Goal: Transaction & Acquisition: Purchase product/service

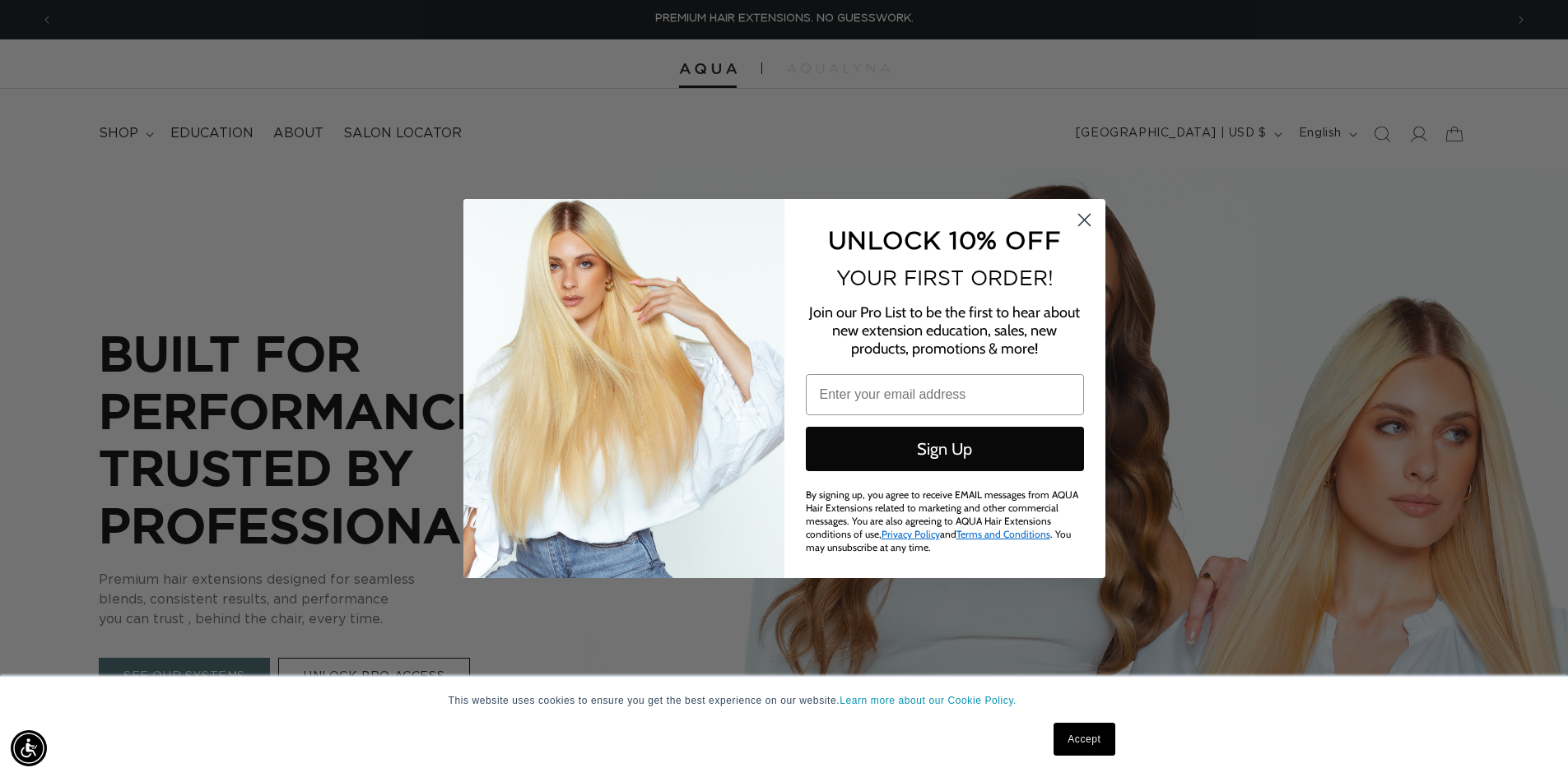
click at [1080, 212] on circle "Close dialog" at bounding box center [1083, 219] width 28 height 28
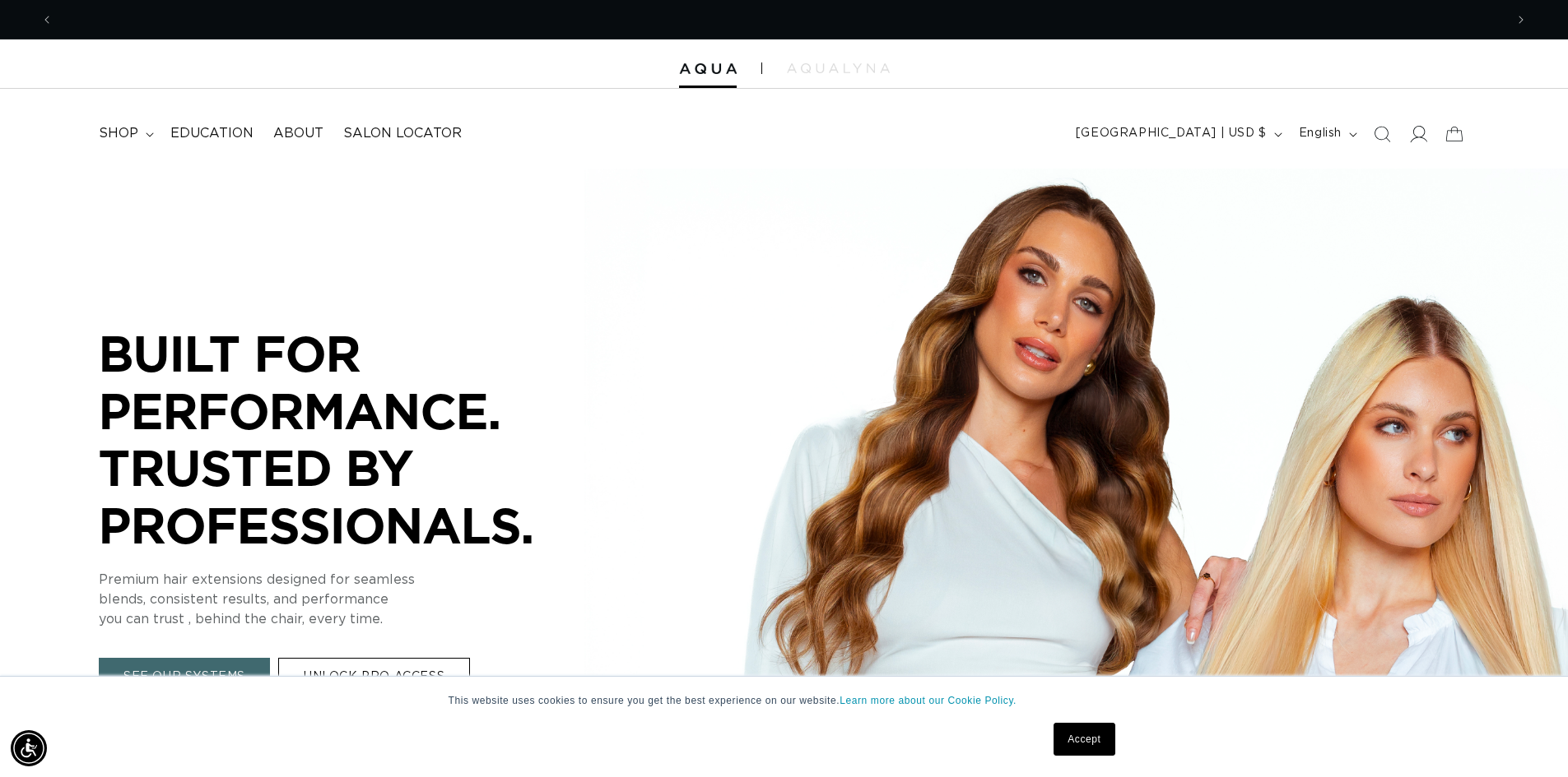
scroll to position [0, 2901]
click at [1423, 136] on icon at bounding box center [1419, 133] width 17 height 16
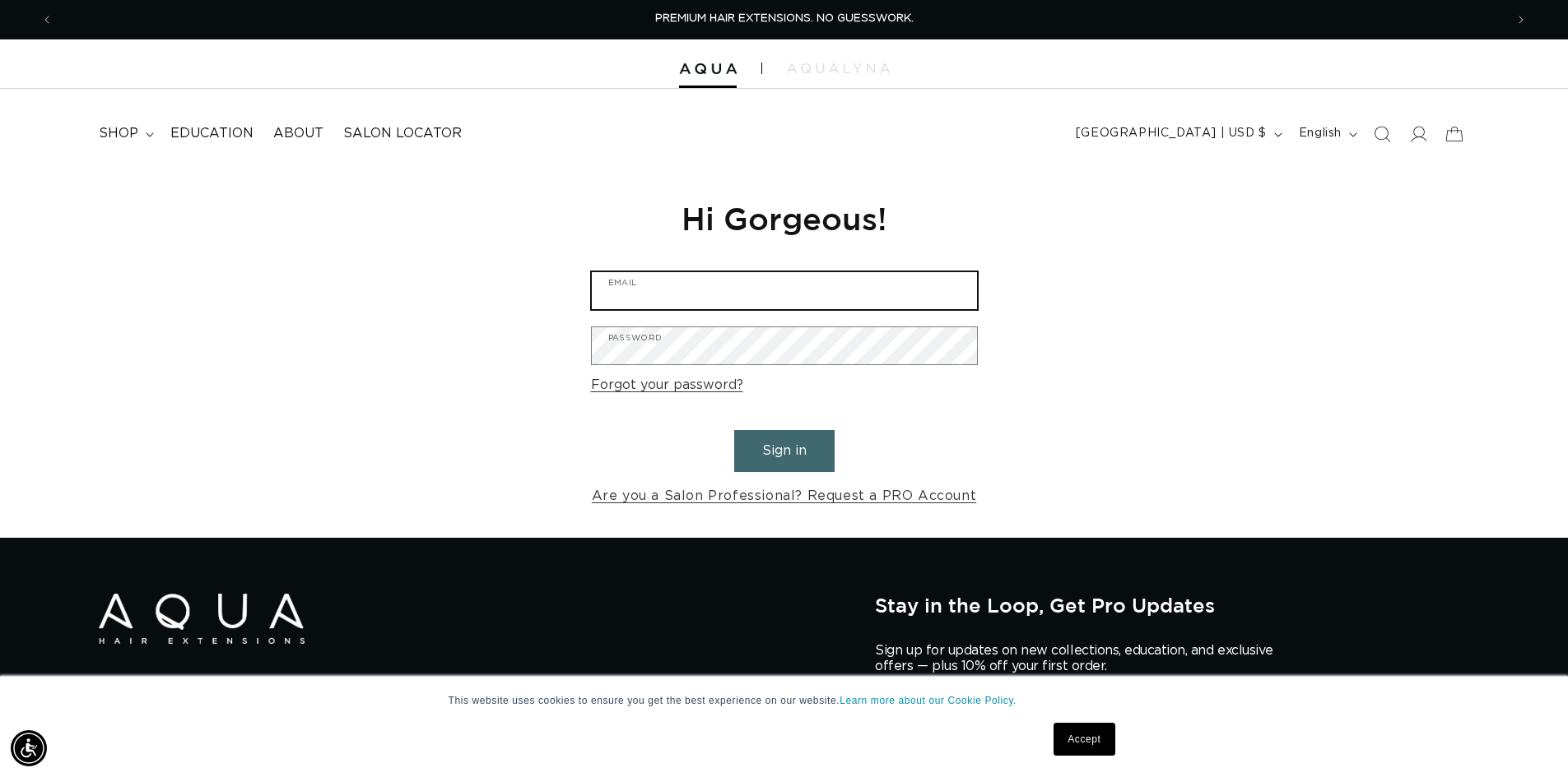
click at [864, 276] on input "Email" at bounding box center [784, 291] width 385 height 37
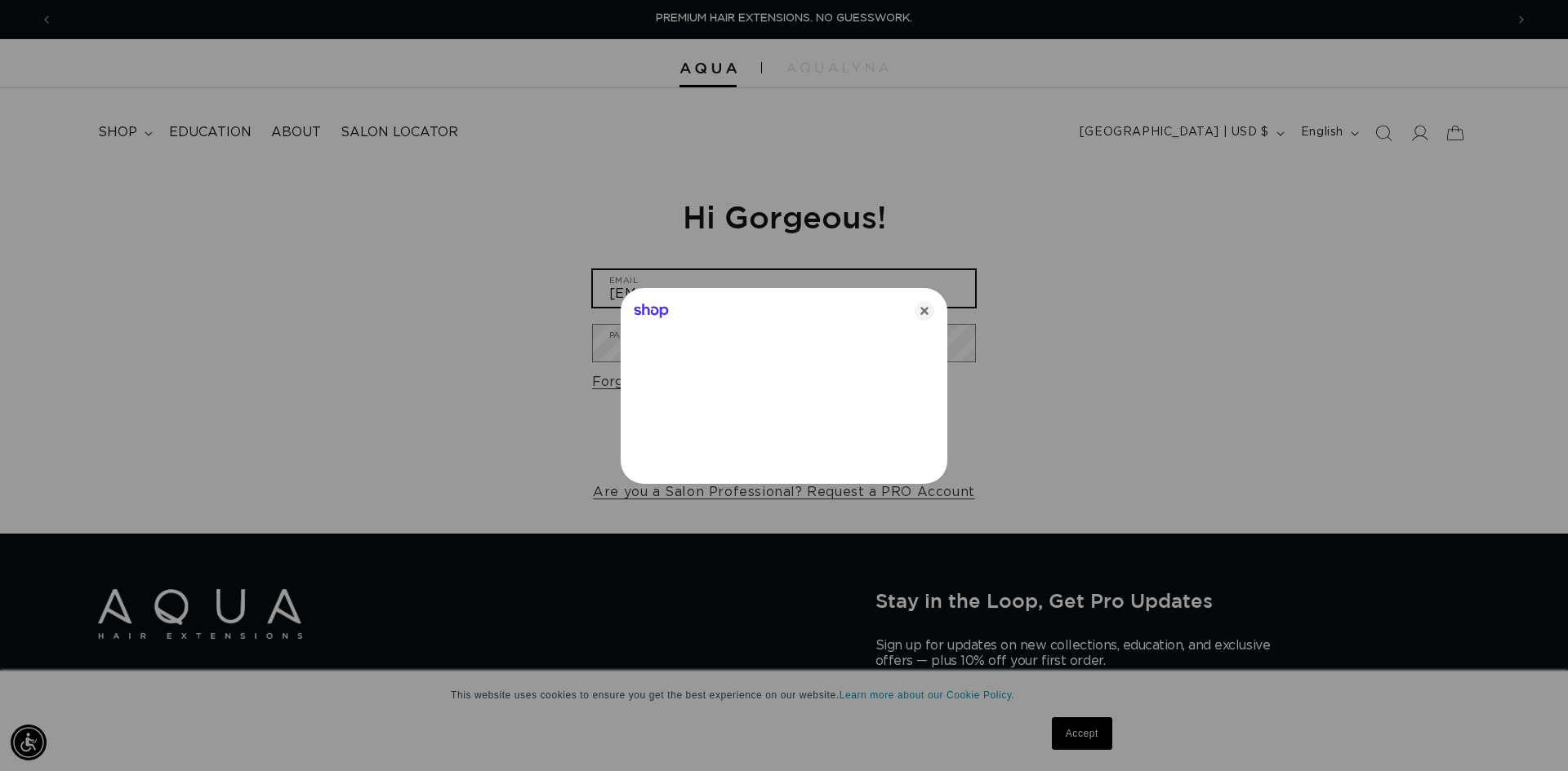
type input "danakalivingston@gmail.com"
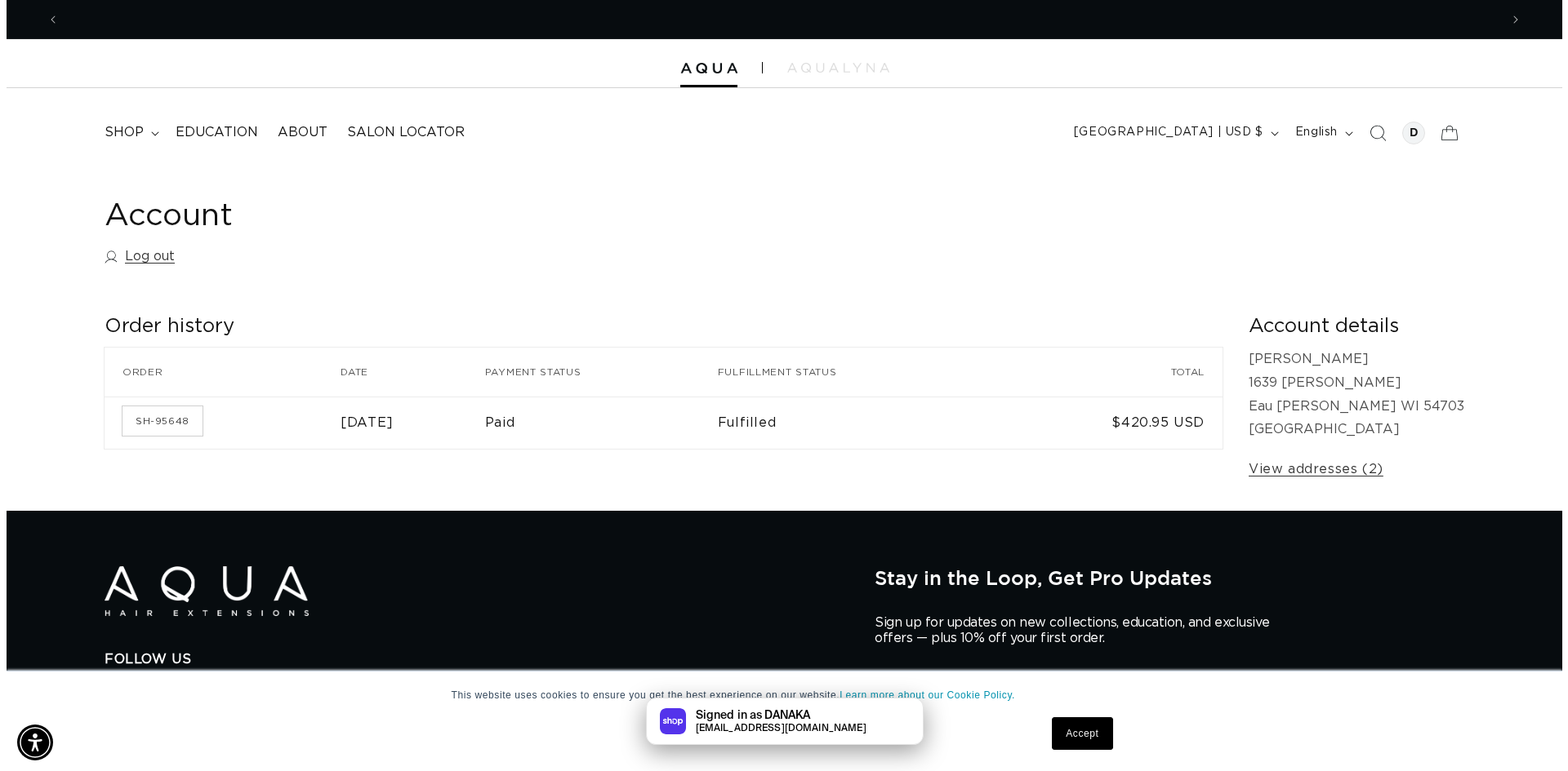
scroll to position [0, 1440]
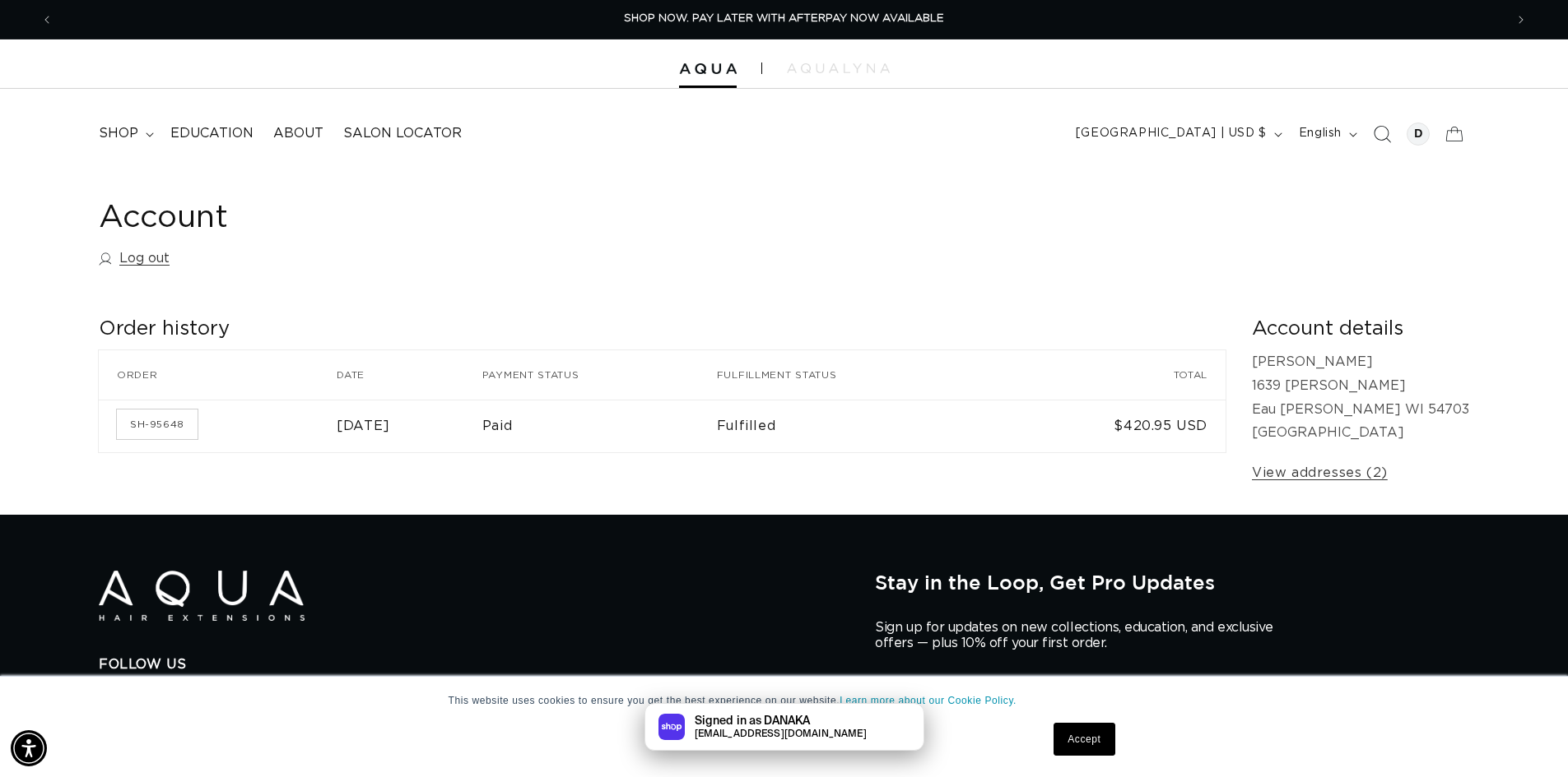
click at [1386, 139] on icon "Search" at bounding box center [1383, 134] width 17 height 17
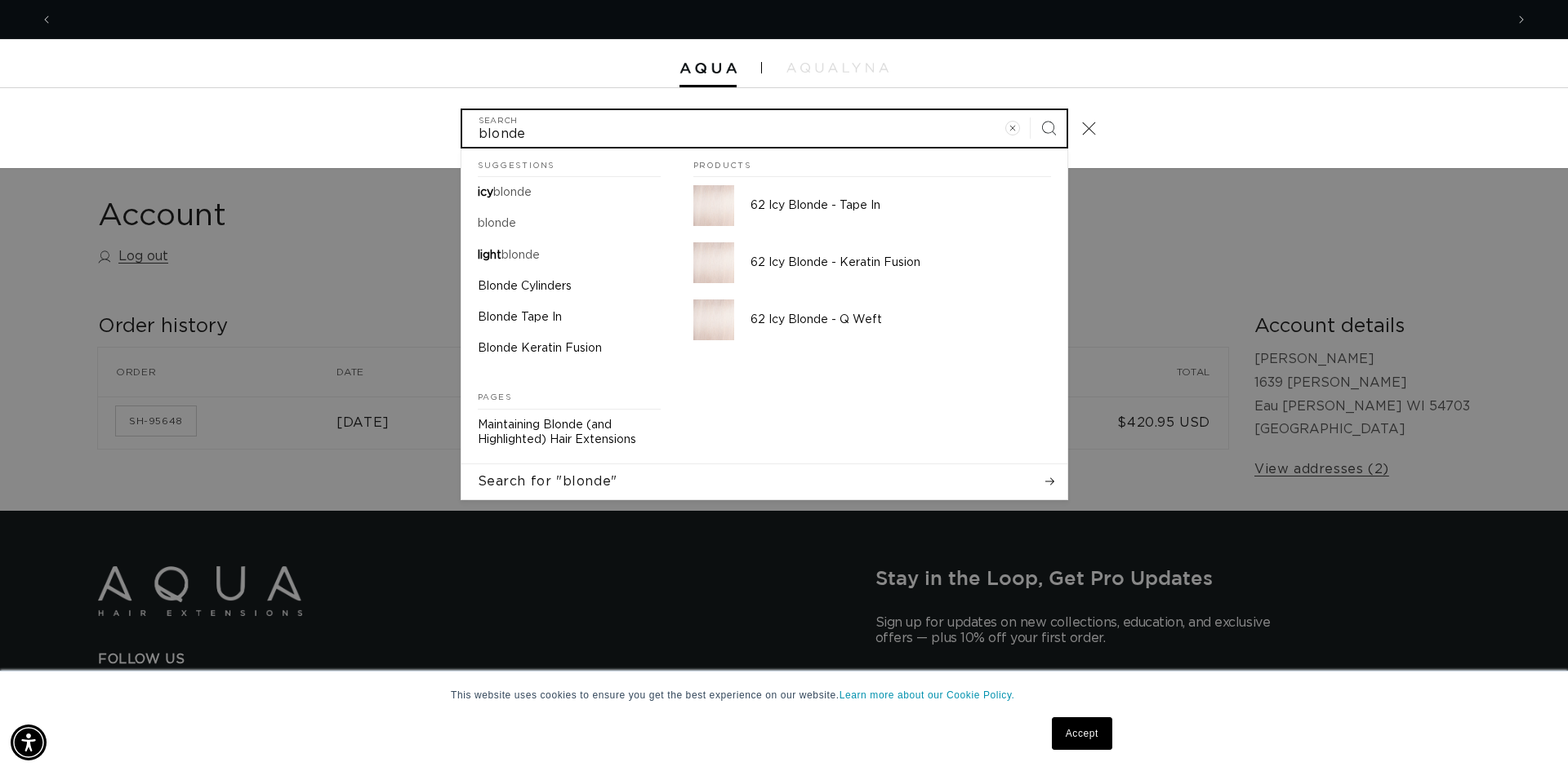
scroll to position [0, 0]
type input "blonde"
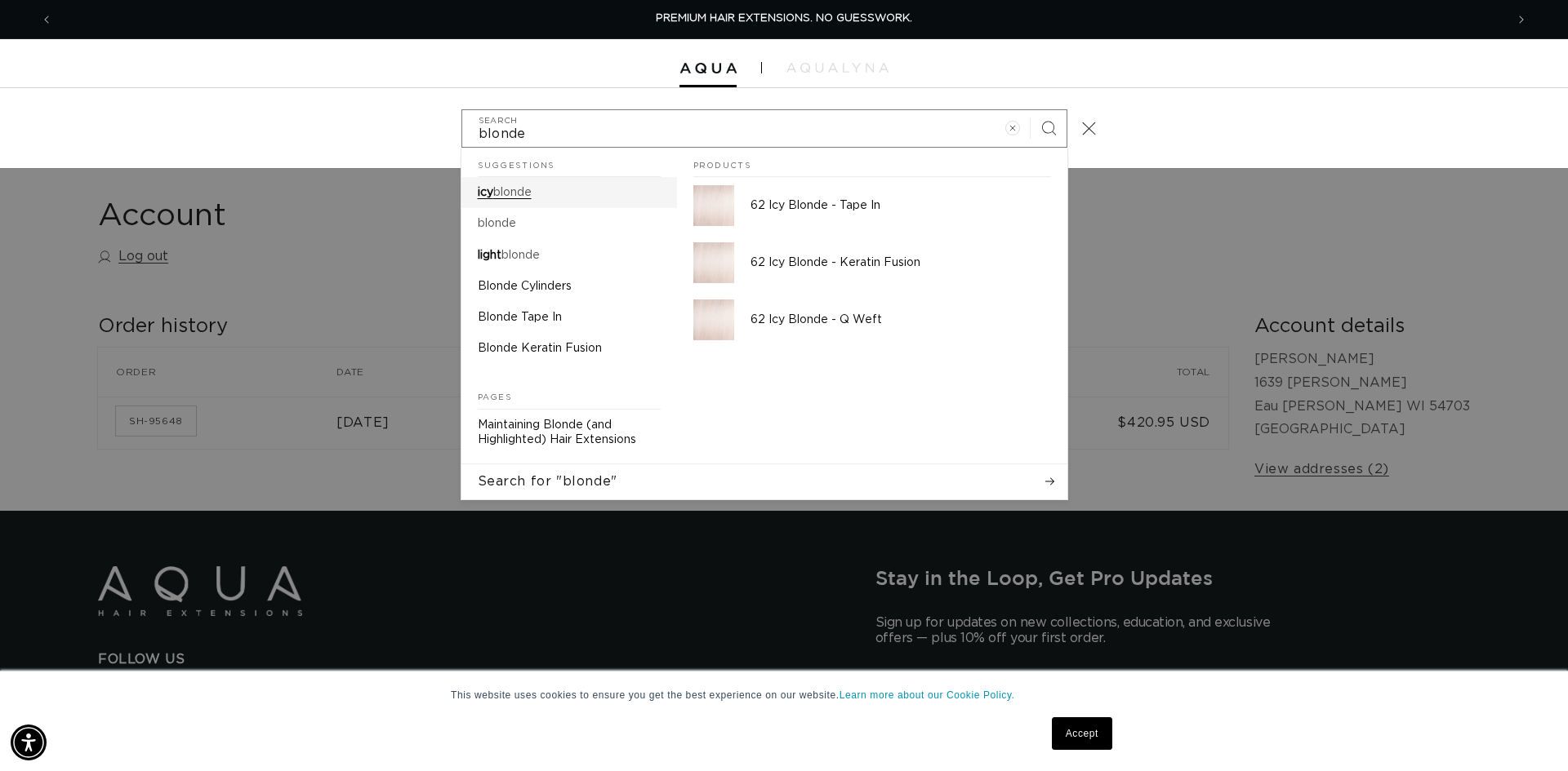
click at [583, 189] on link "icy blonde" at bounding box center [569, 192] width 216 height 31
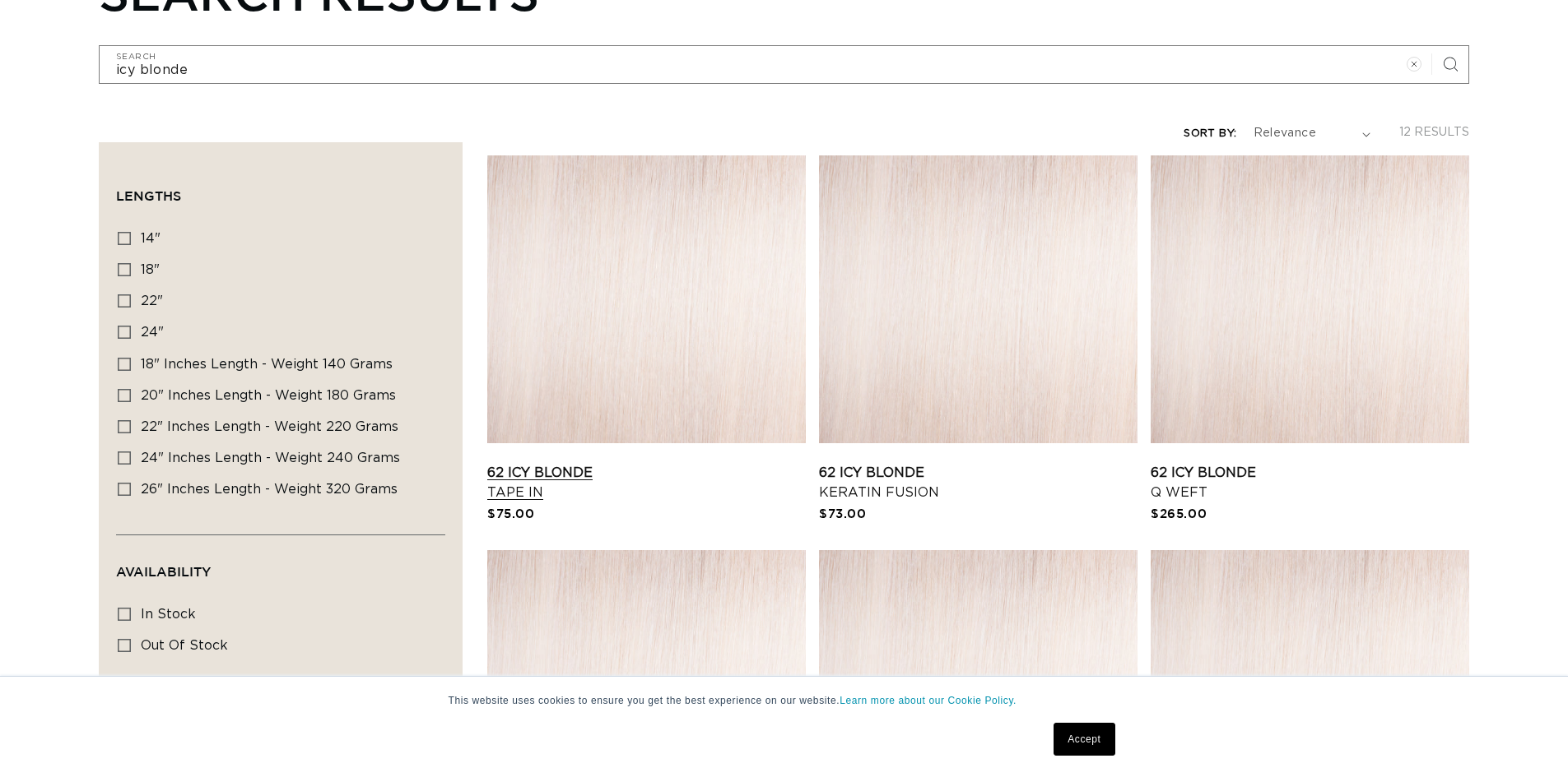
scroll to position [329, 0]
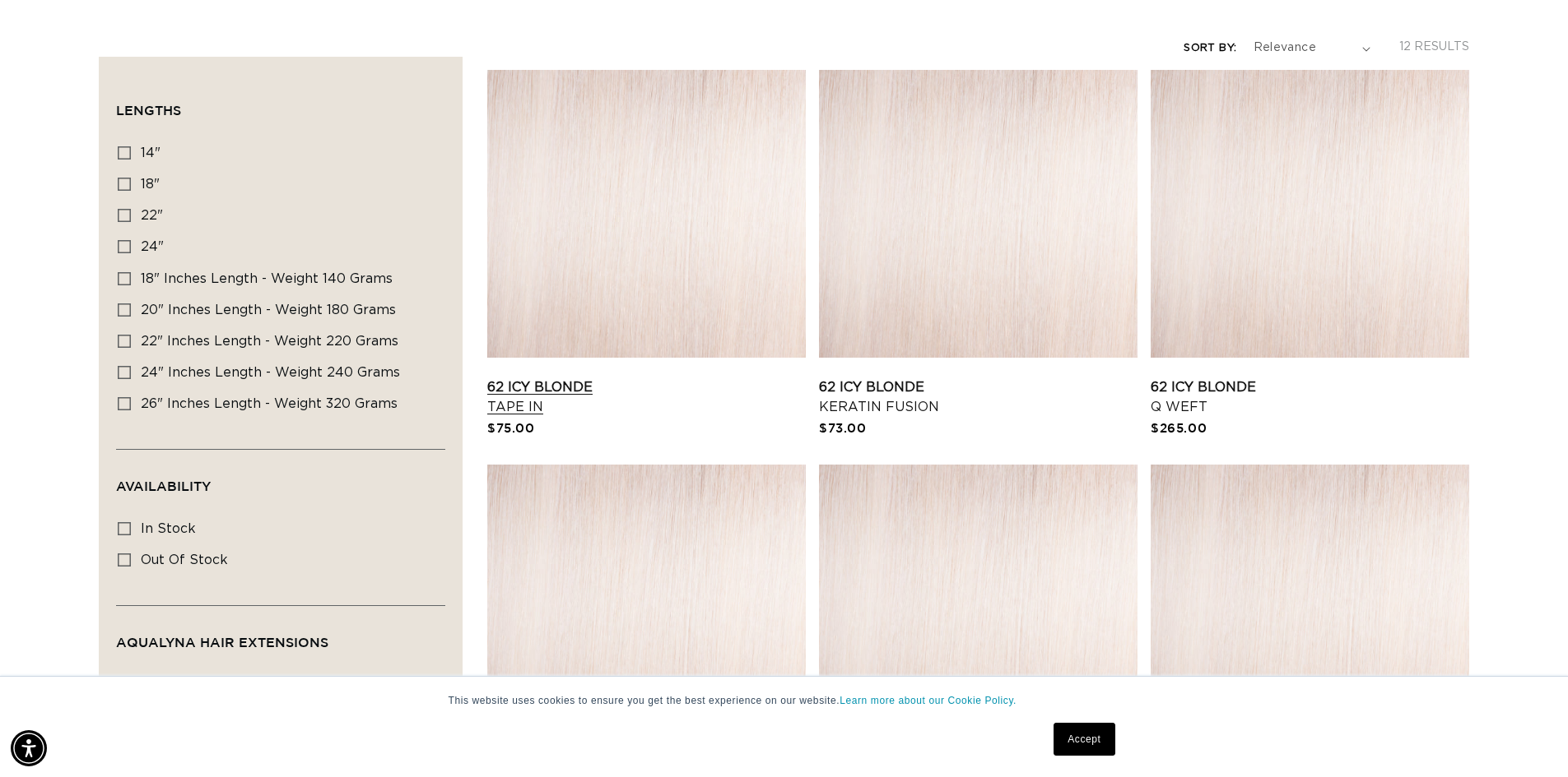
click at [617, 377] on link "62 Icy Blonde Tape In" at bounding box center [646, 397] width 318 height 40
